Goal: Information Seeking & Learning: Check status

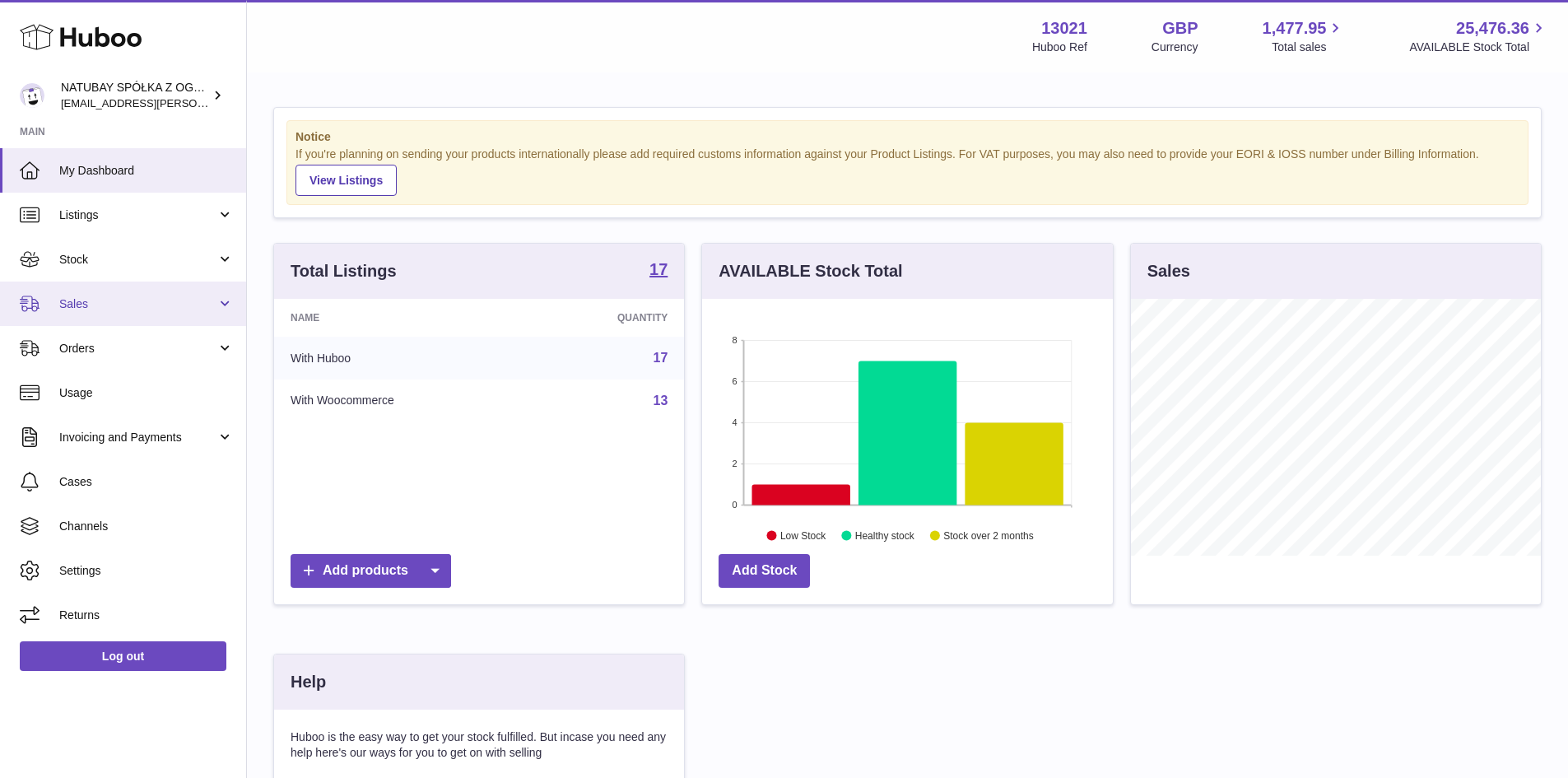
scroll to position [257, 411]
click at [127, 237] on link "Stock" at bounding box center [123, 259] width 246 height 44
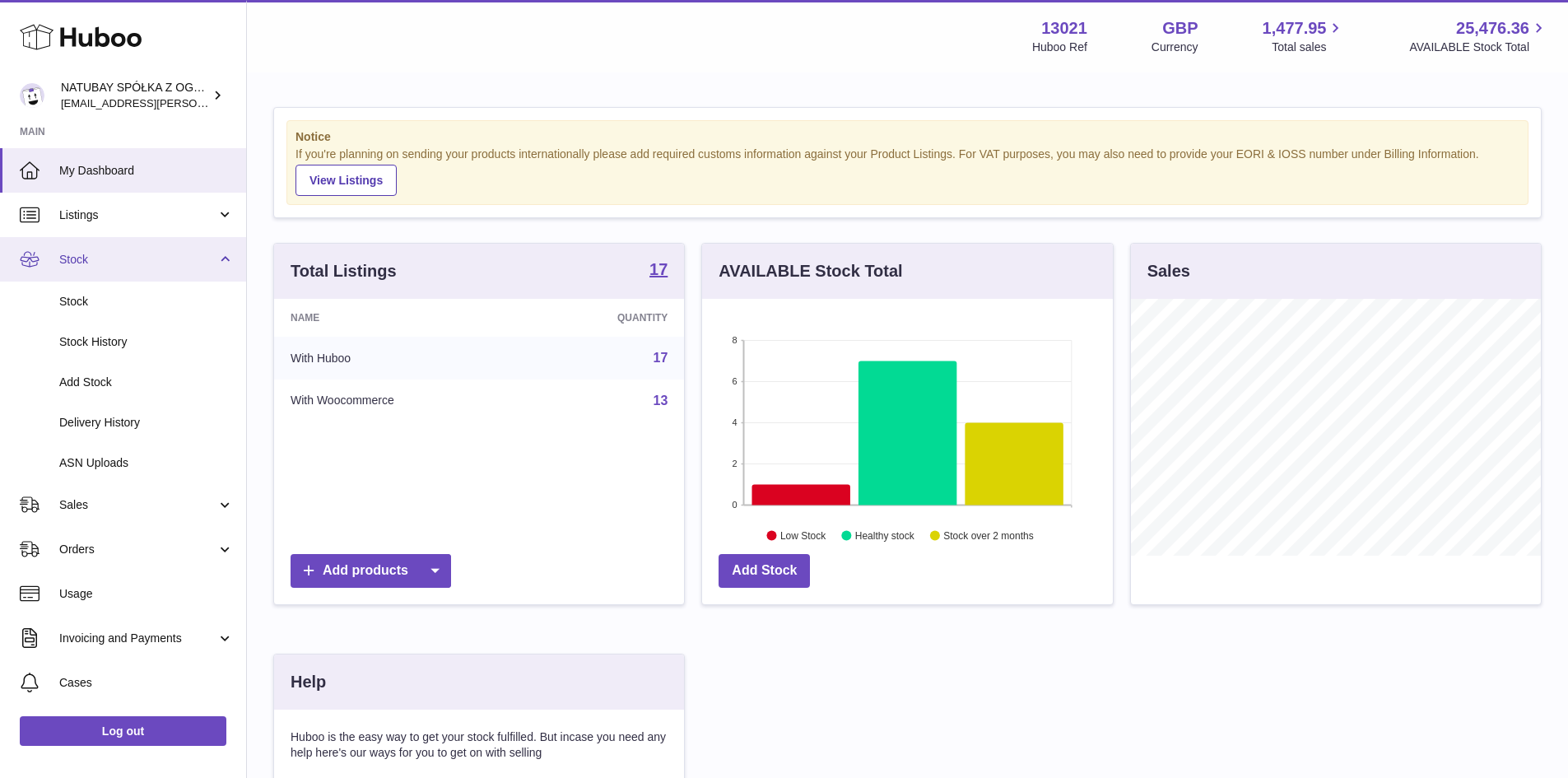
click at [127, 245] on link "Stock" at bounding box center [123, 259] width 246 height 44
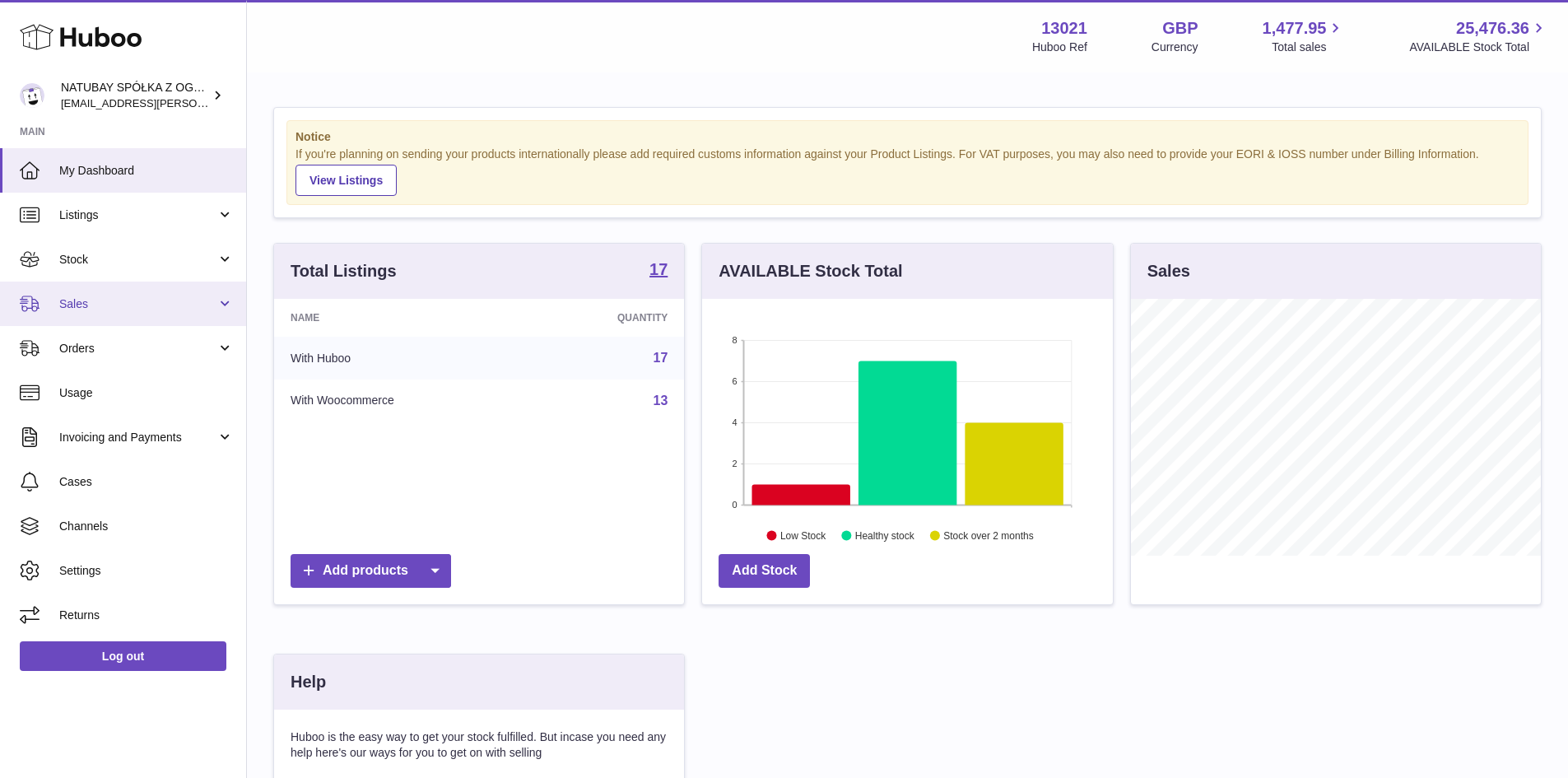
click at [125, 304] on span "Sales" at bounding box center [138, 305] width 157 height 16
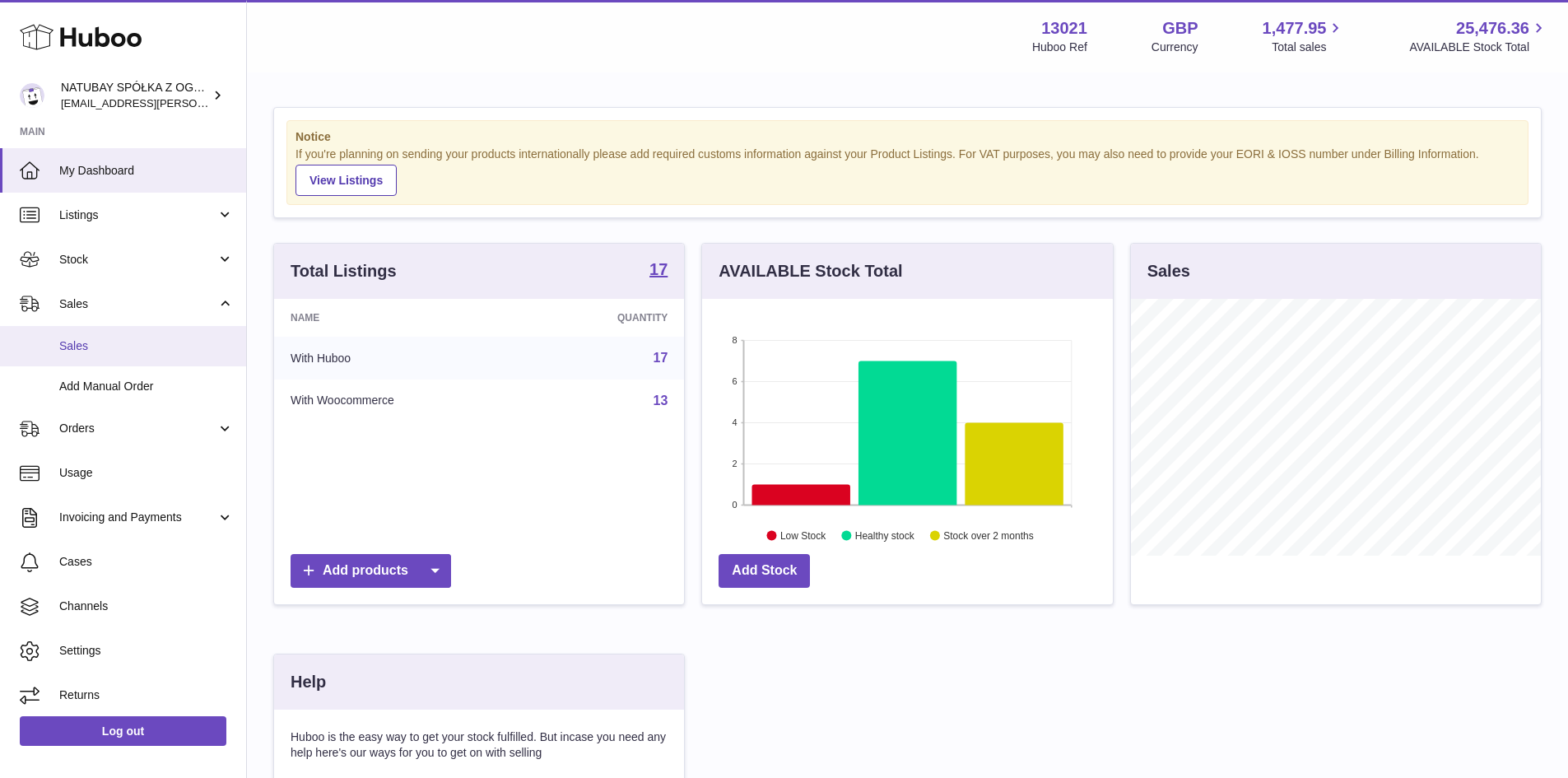
click at [140, 356] on link "Sales" at bounding box center [123, 346] width 246 height 41
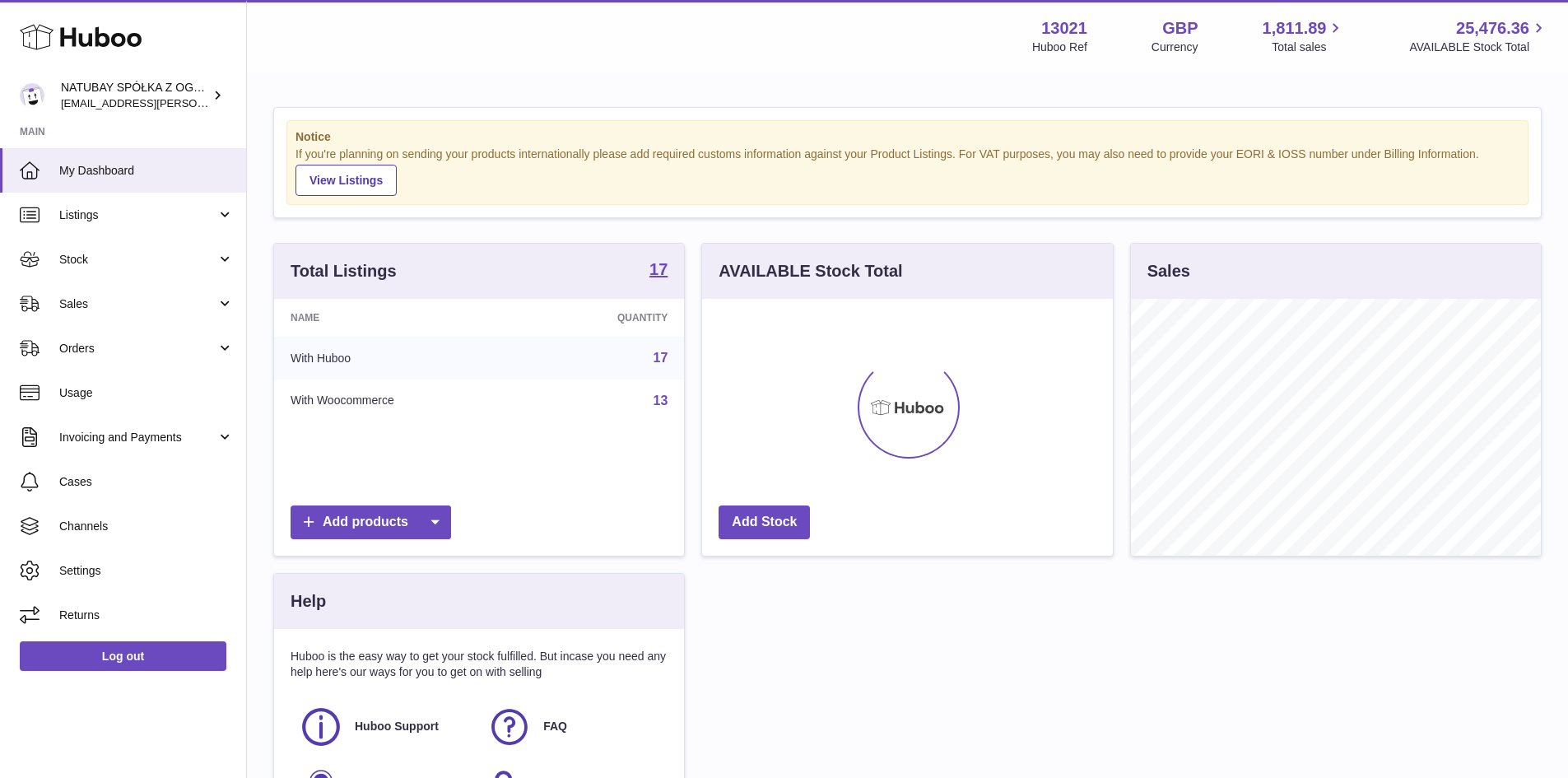
scroll to position [257, 411]
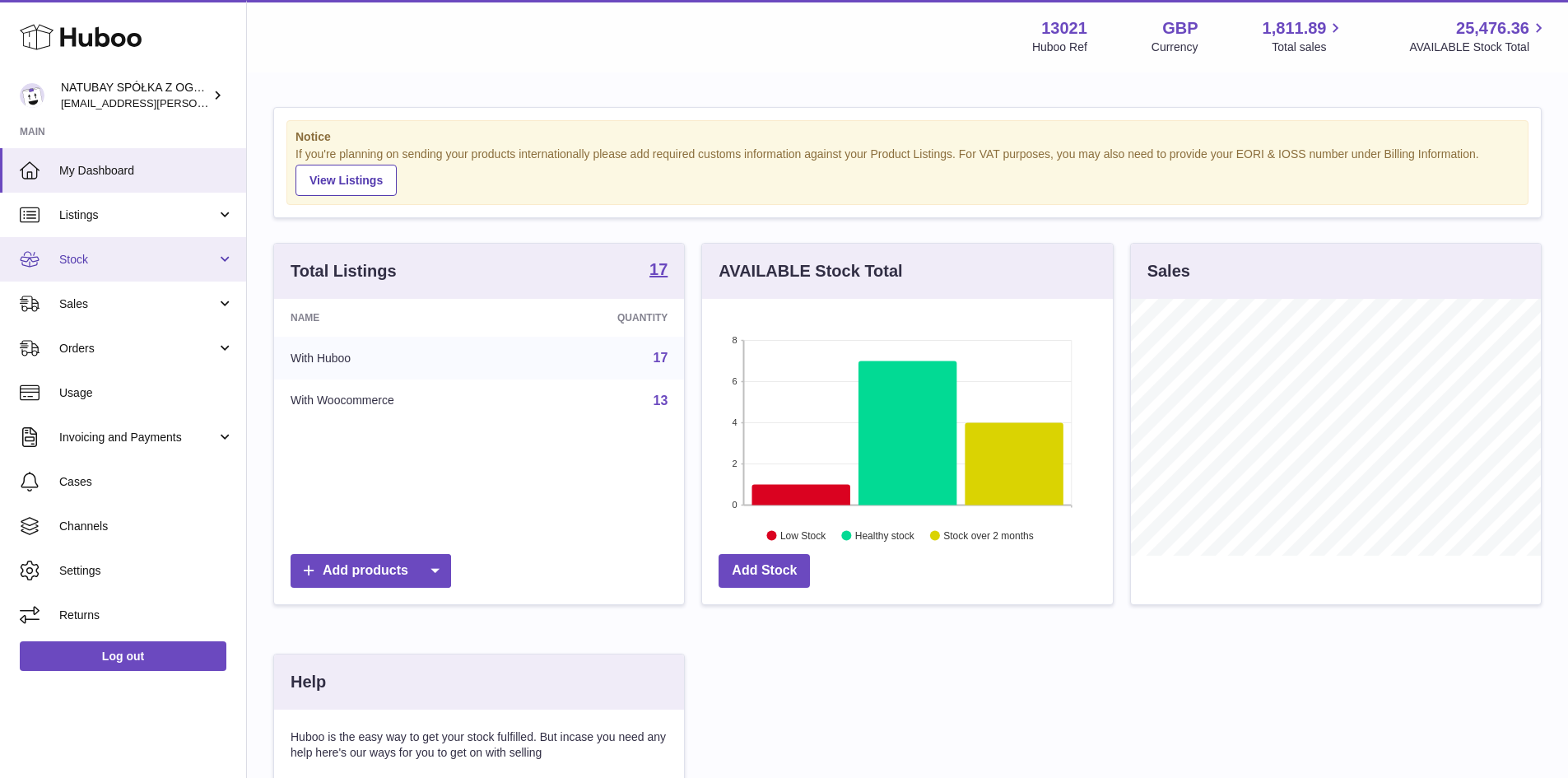
click at [162, 268] on link "Stock" at bounding box center [123, 259] width 246 height 44
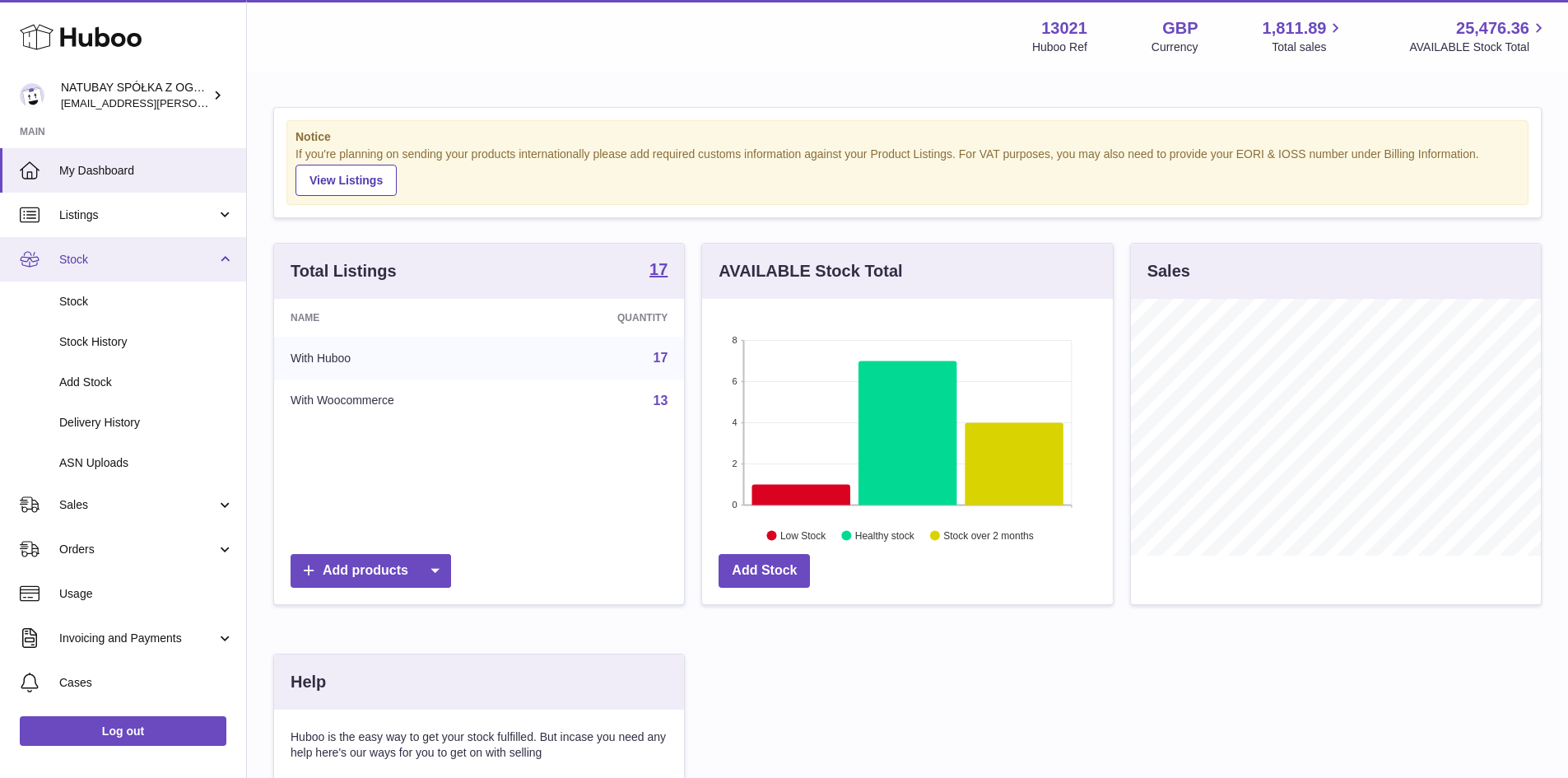
click at [123, 261] on span "Stock" at bounding box center [138, 260] width 157 height 16
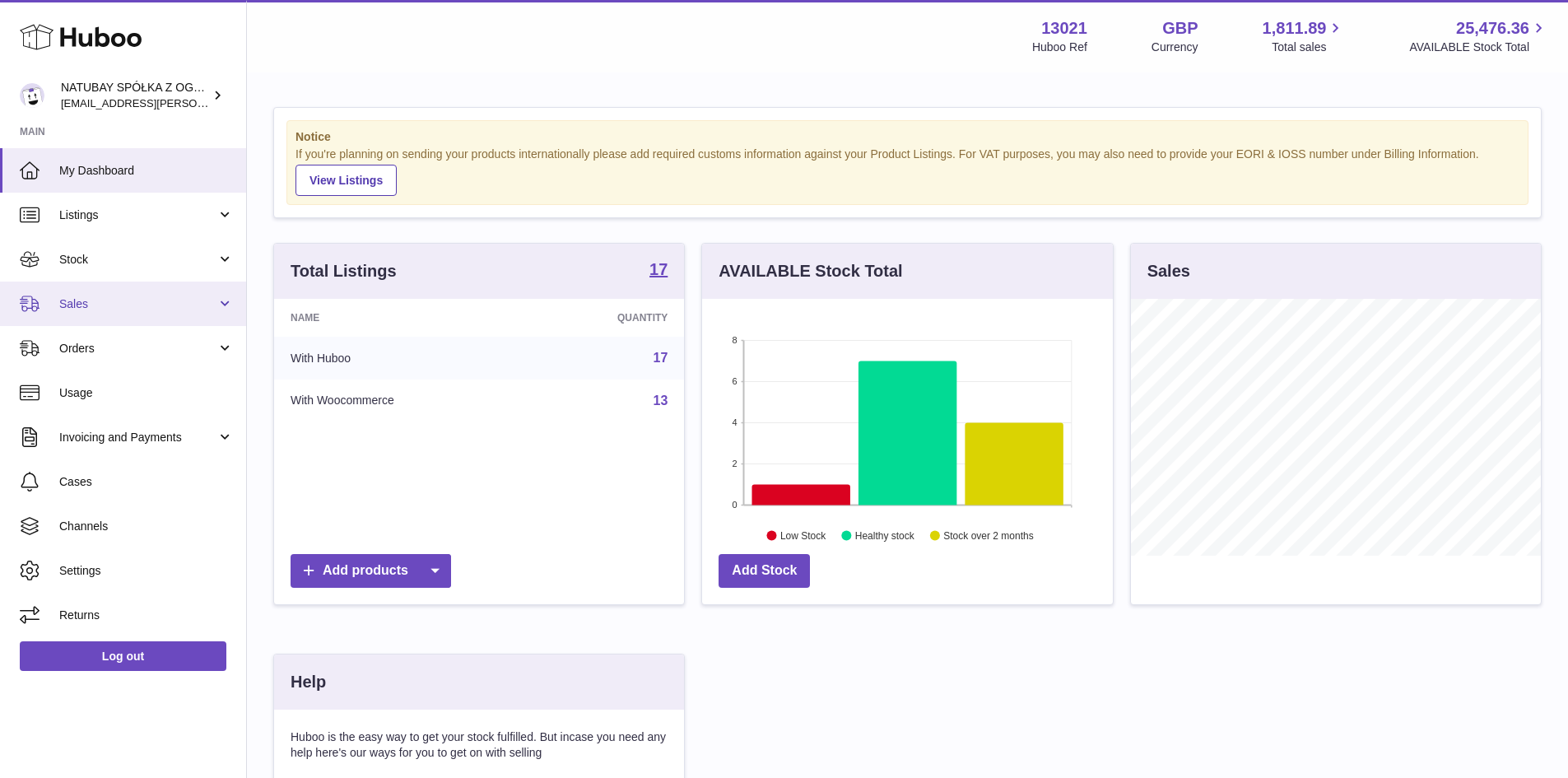
click at [132, 308] on span "Sales" at bounding box center [138, 305] width 157 height 16
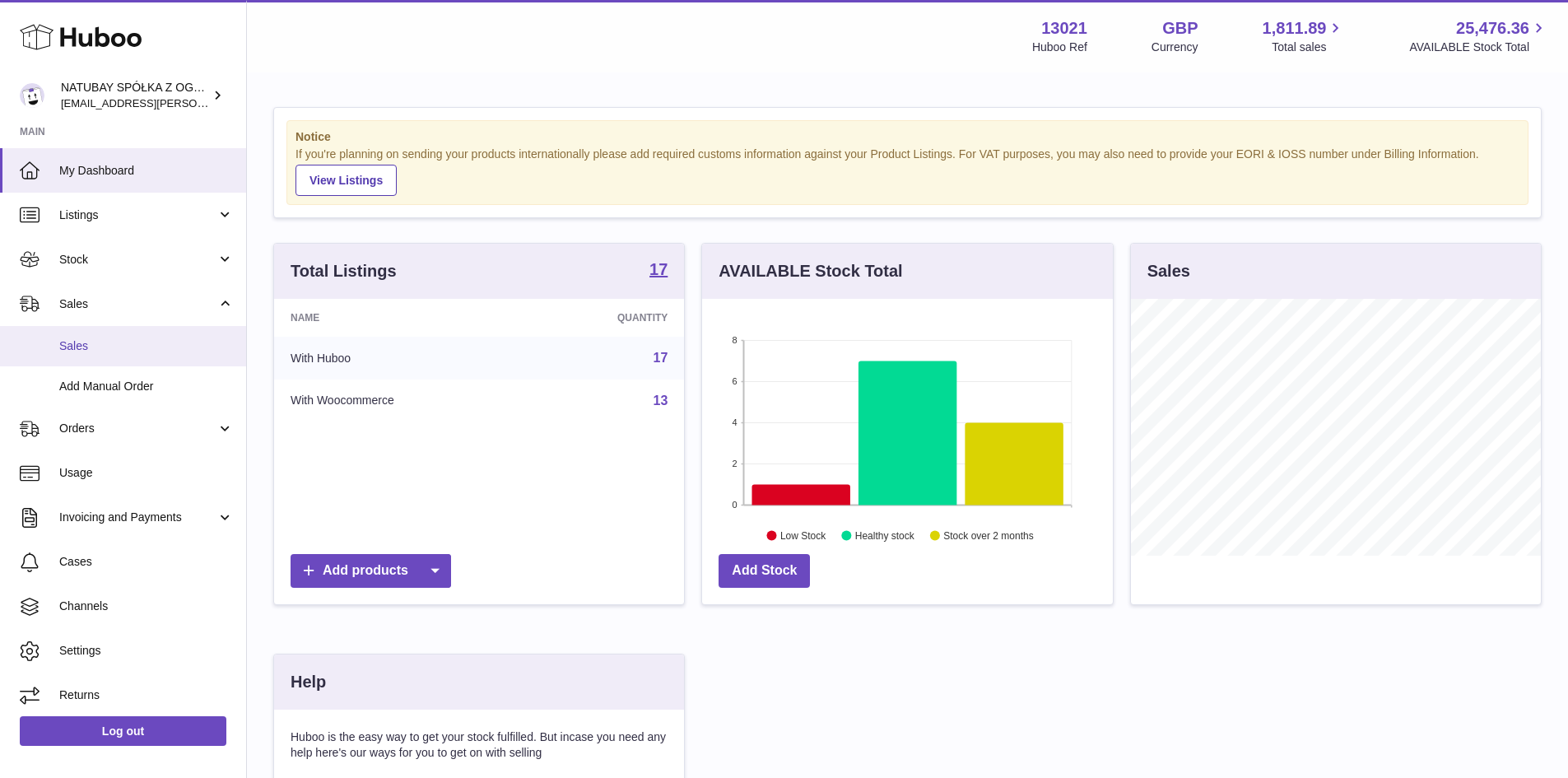
click at [130, 338] on span "Sales" at bounding box center [147, 346] width 175 height 16
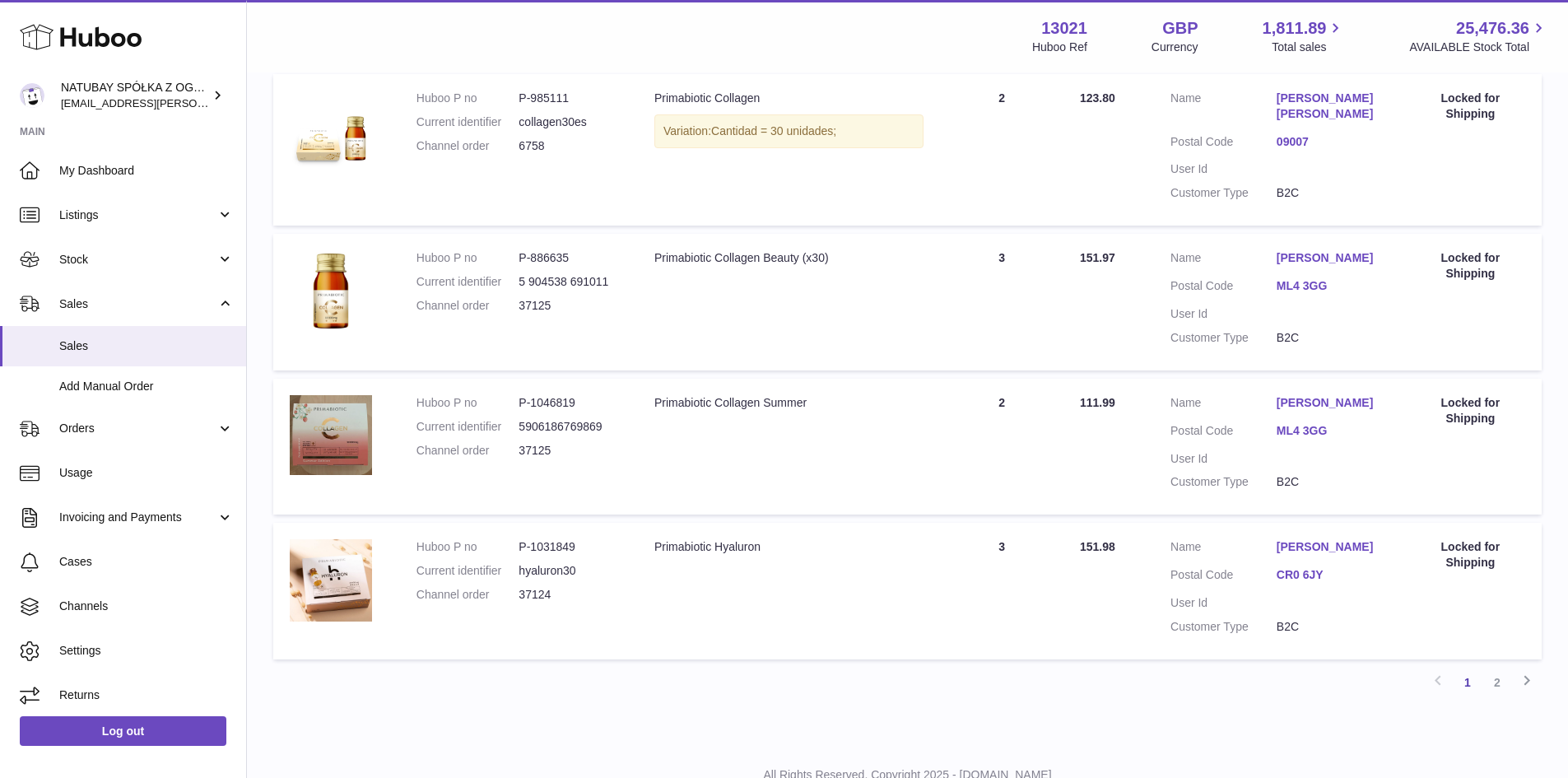
scroll to position [1315, 0]
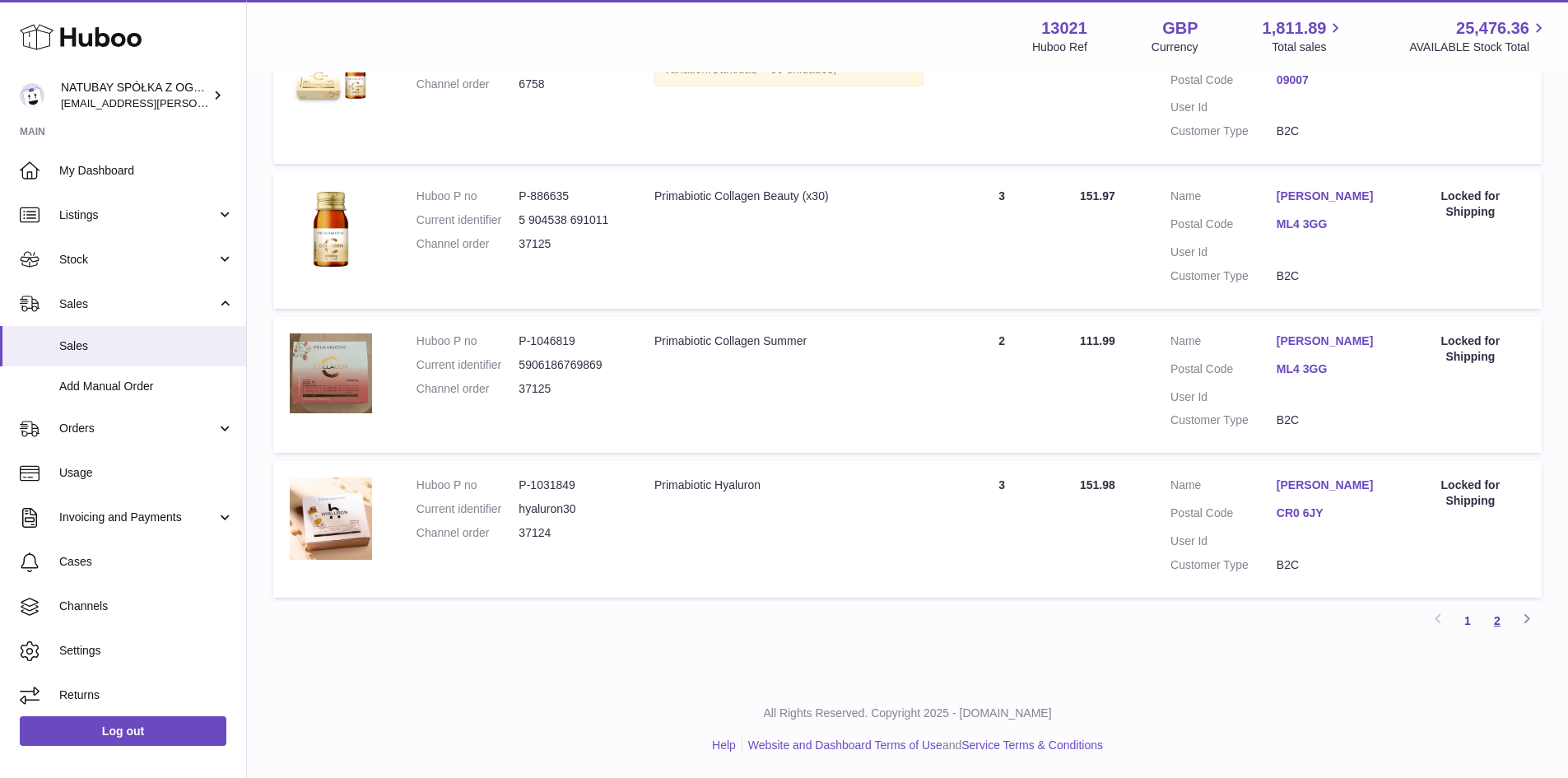
click at [1489, 624] on link "2" at bounding box center [1497, 621] width 30 height 30
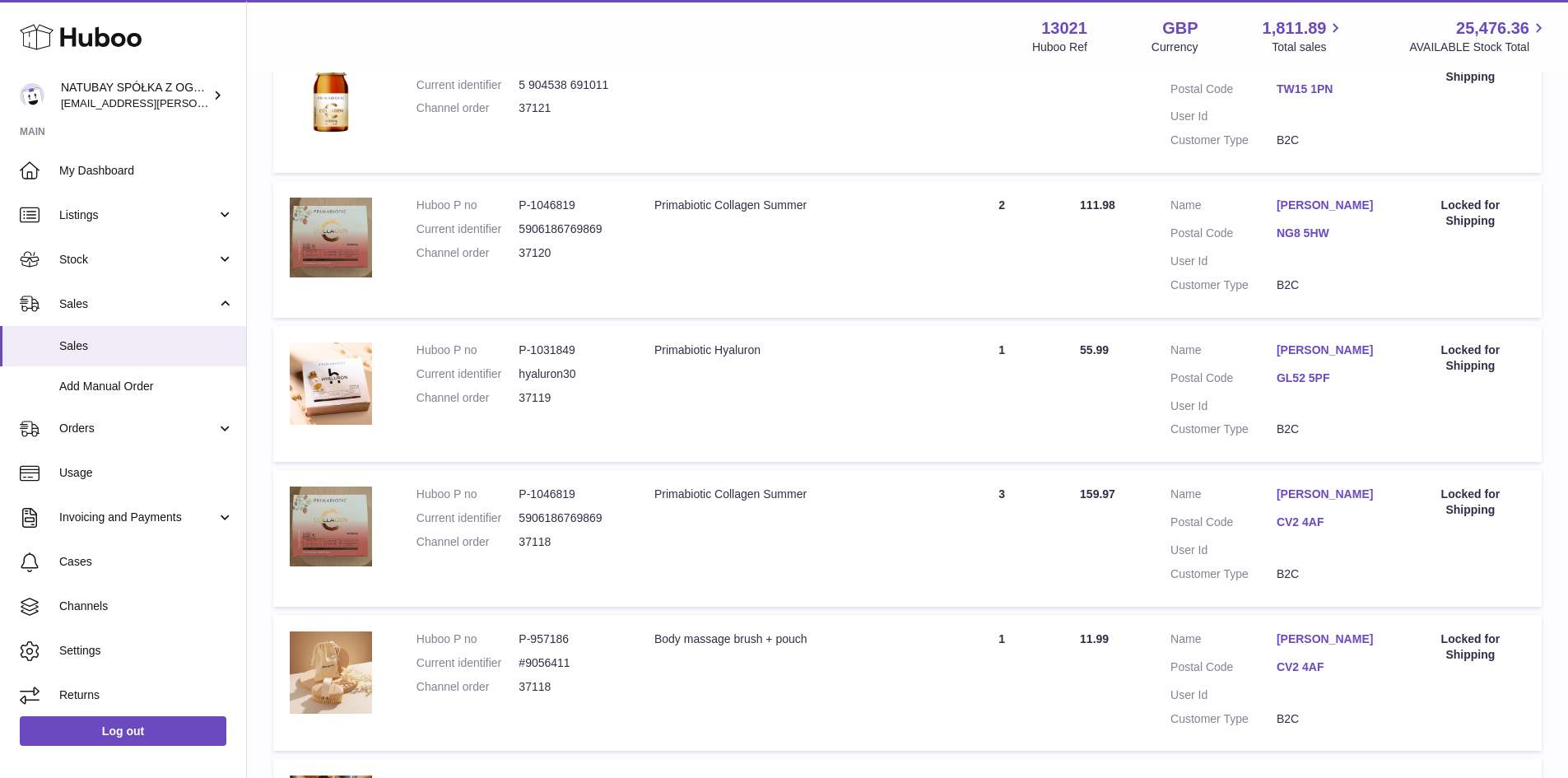
scroll to position [1284, 0]
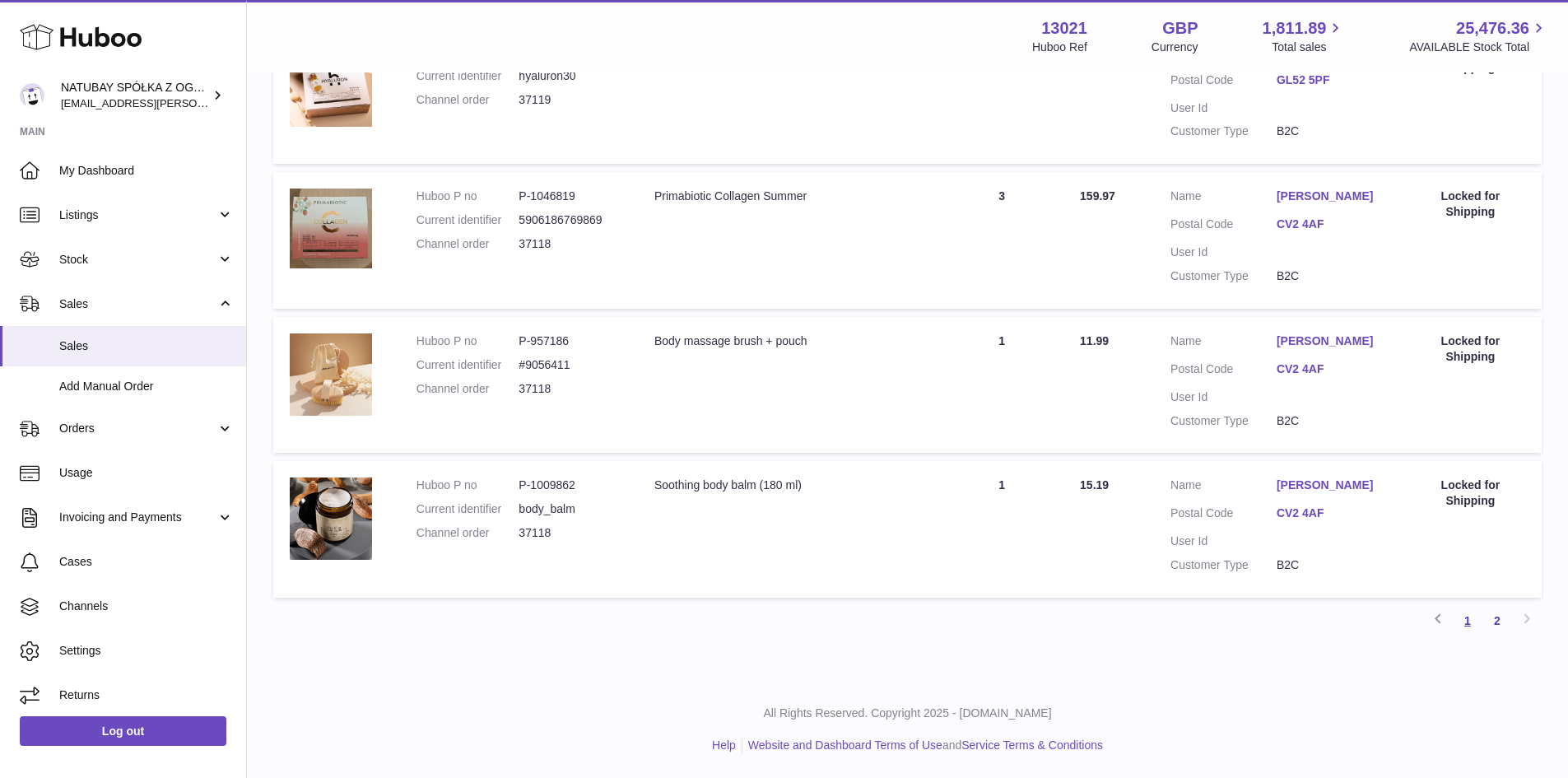
click at [1472, 616] on link "1" at bounding box center [1467, 621] width 30 height 30
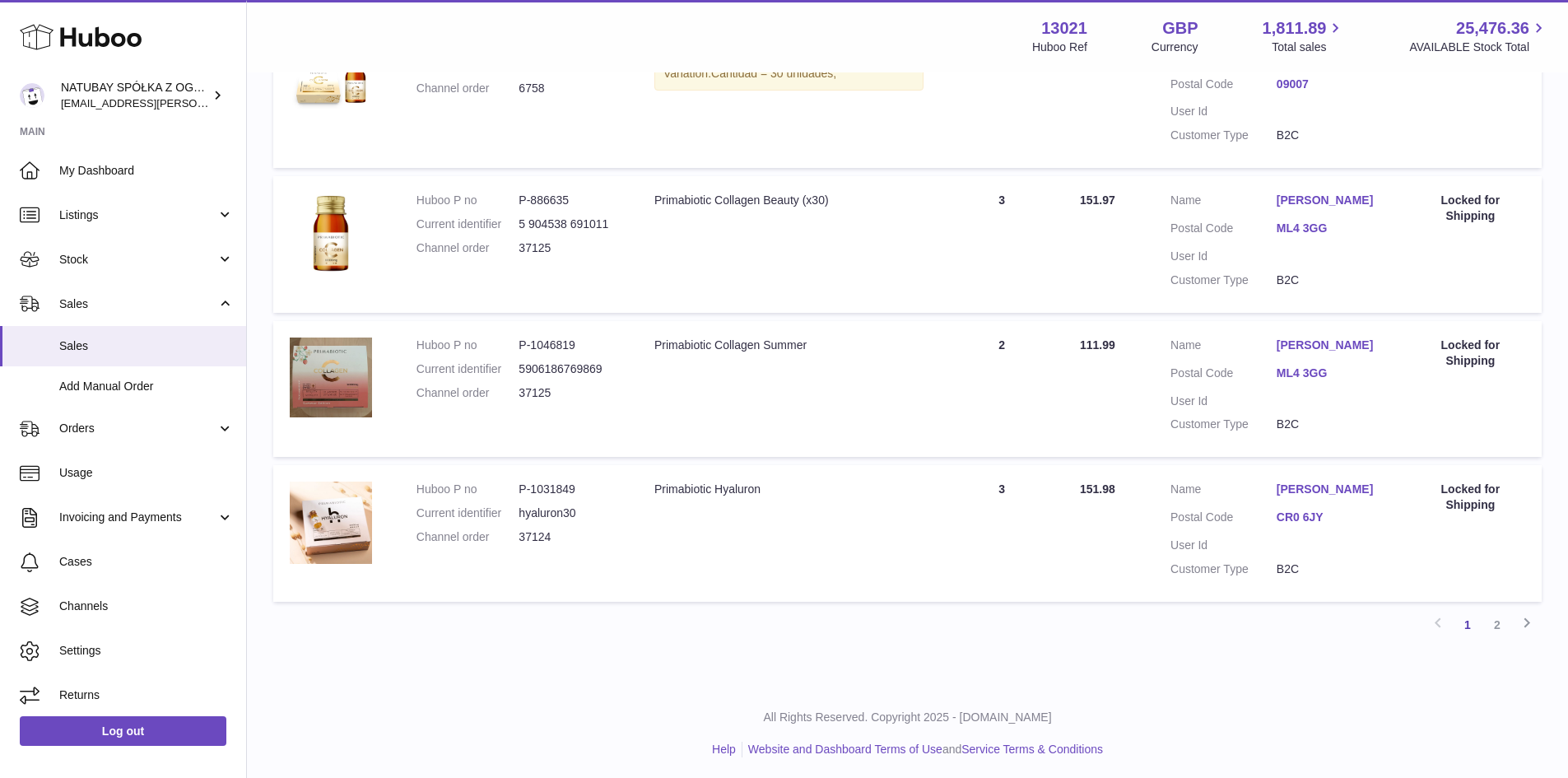
scroll to position [1309, 0]
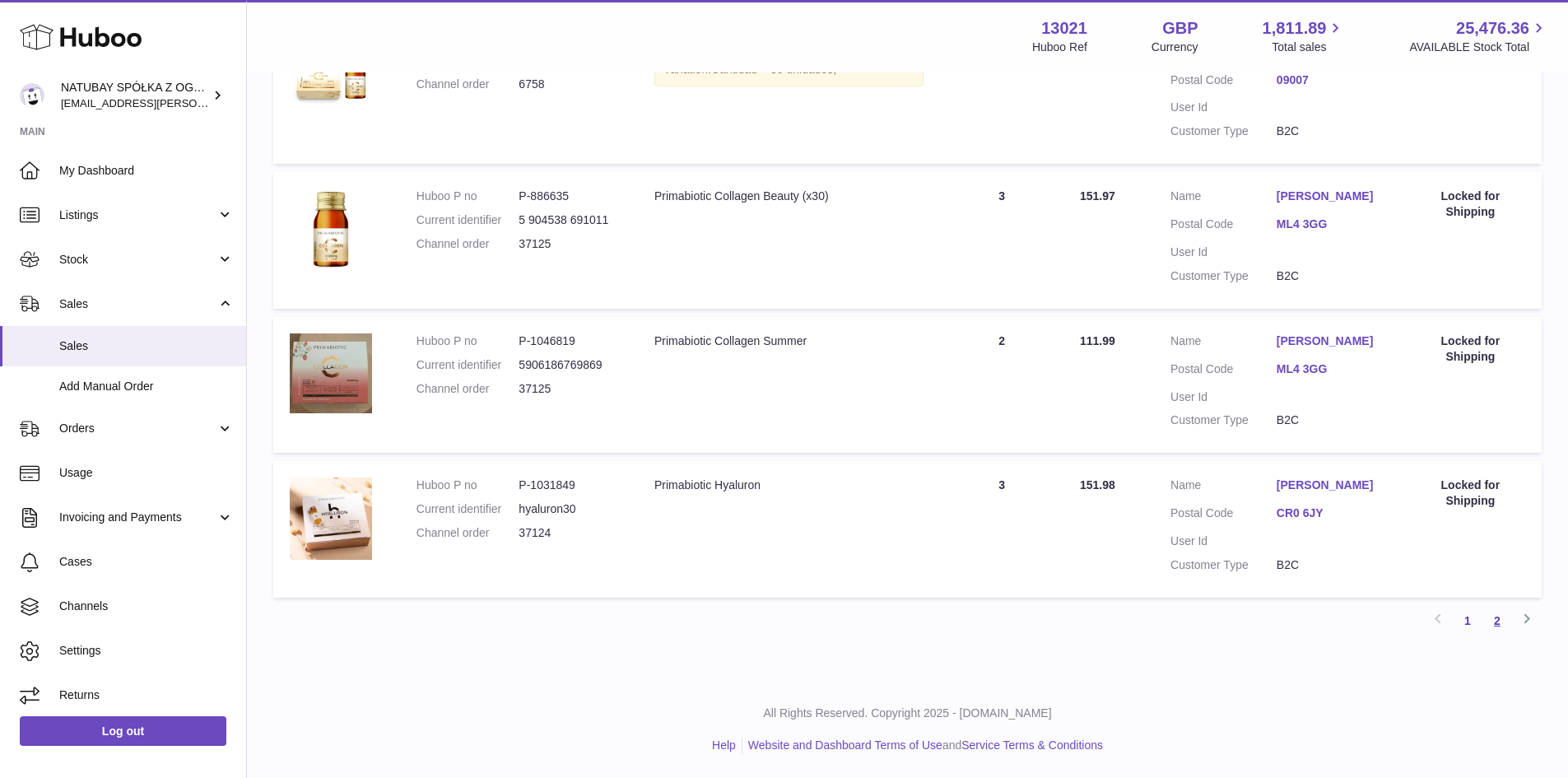
click at [1496, 633] on link "2" at bounding box center [1497, 621] width 30 height 30
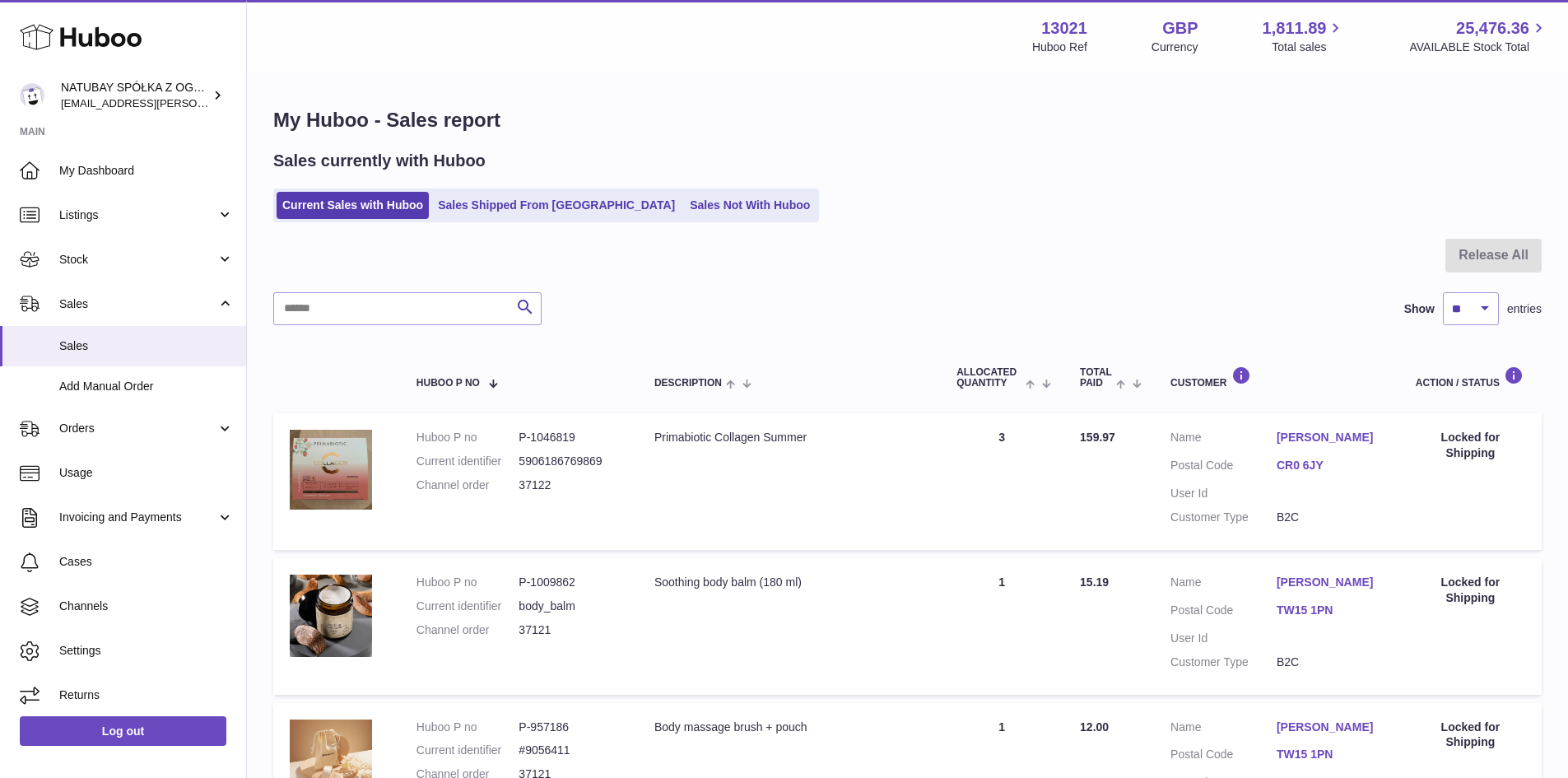
click at [502, 191] on ul "Current Sales with Huboo Sales Shipped From Huboo Sales Not With Huboo" at bounding box center [546, 205] width 546 height 34
click at [501, 199] on link "Sales Shipped From Huboo" at bounding box center [555, 205] width 248 height 27
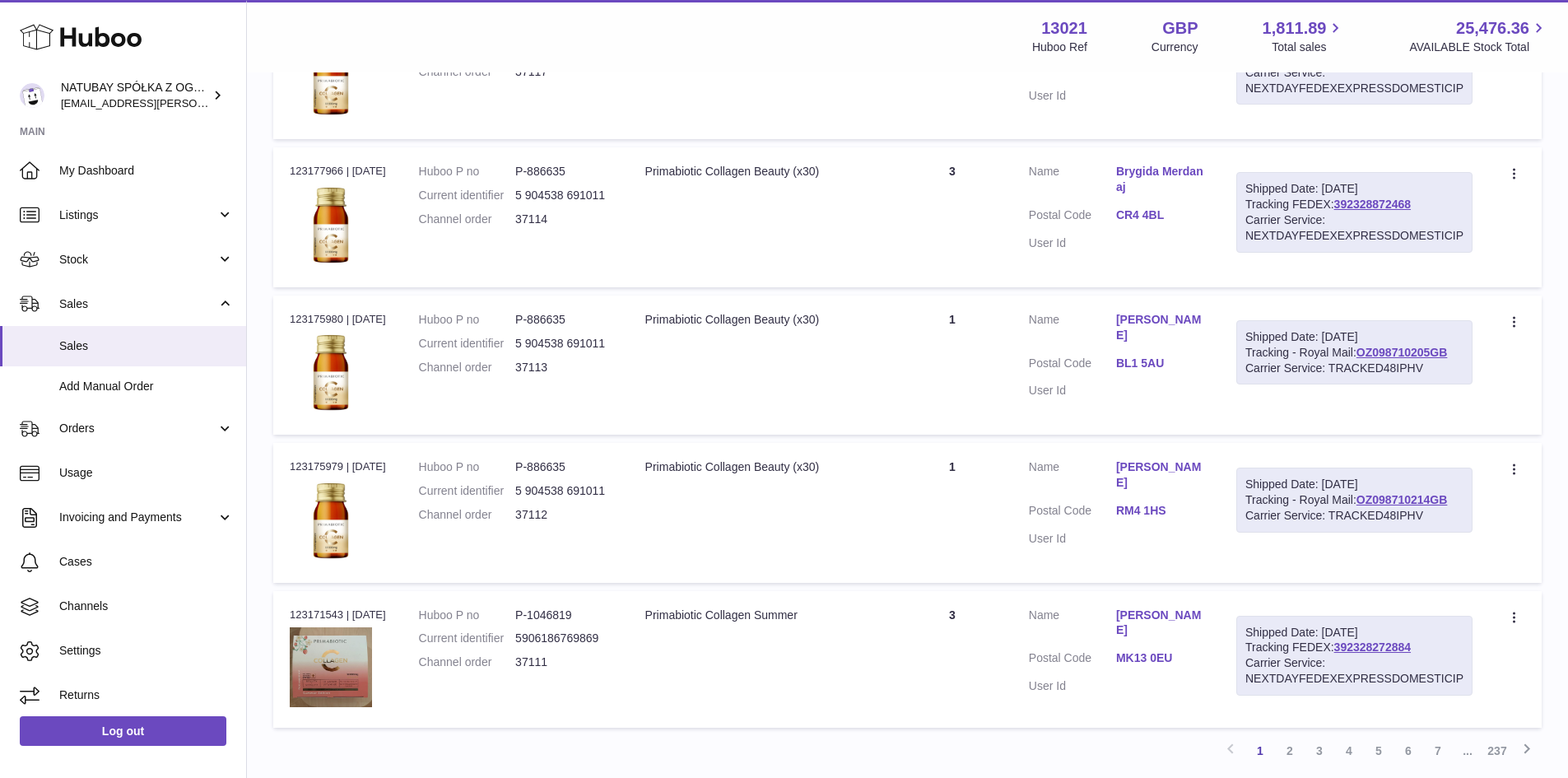
scroll to position [1152, 0]
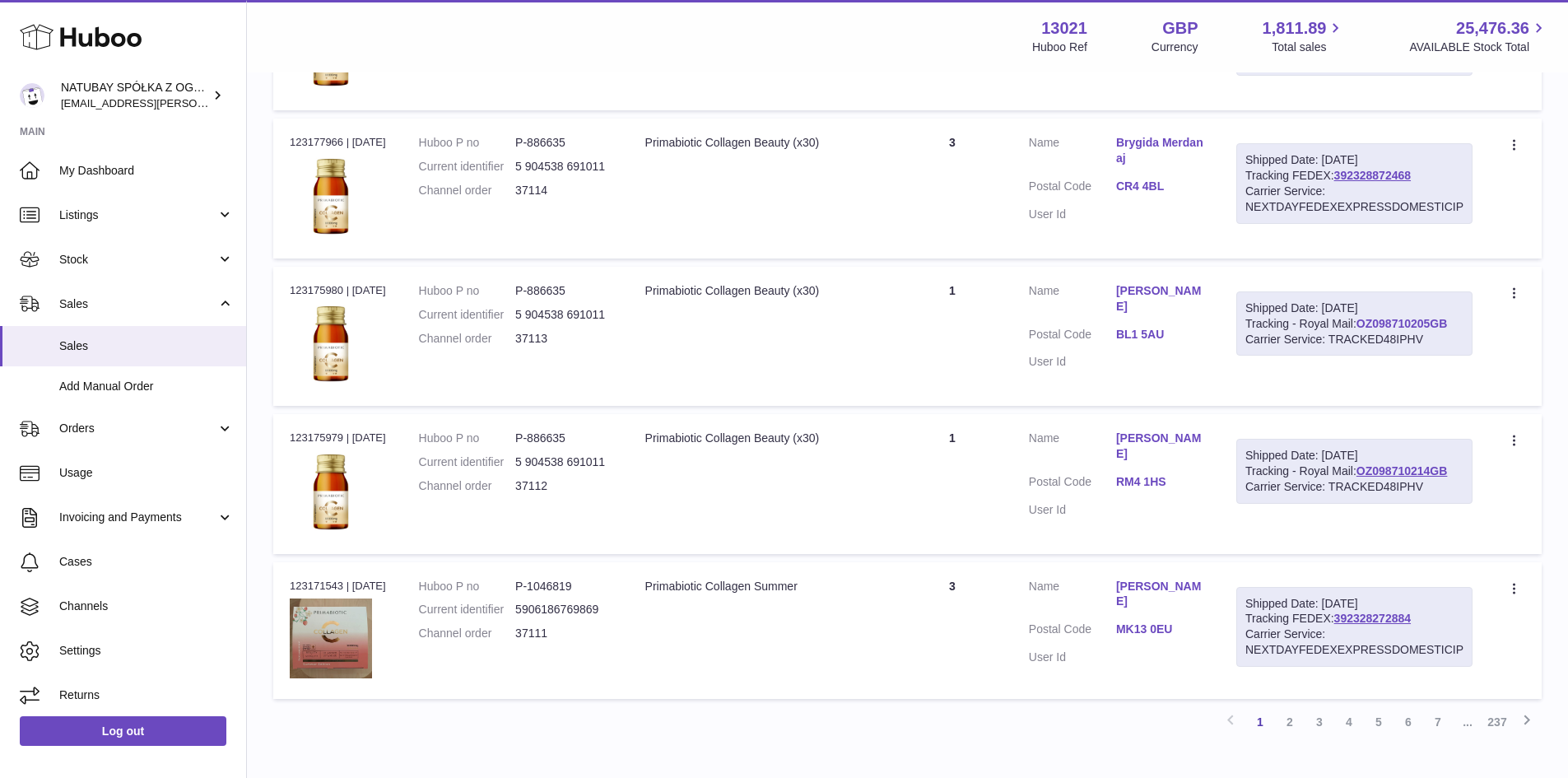
click at [1374, 319] on link "OZ098710205GB" at bounding box center [1401, 323] width 91 height 13
